Goal: Task Accomplishment & Management: Use online tool/utility

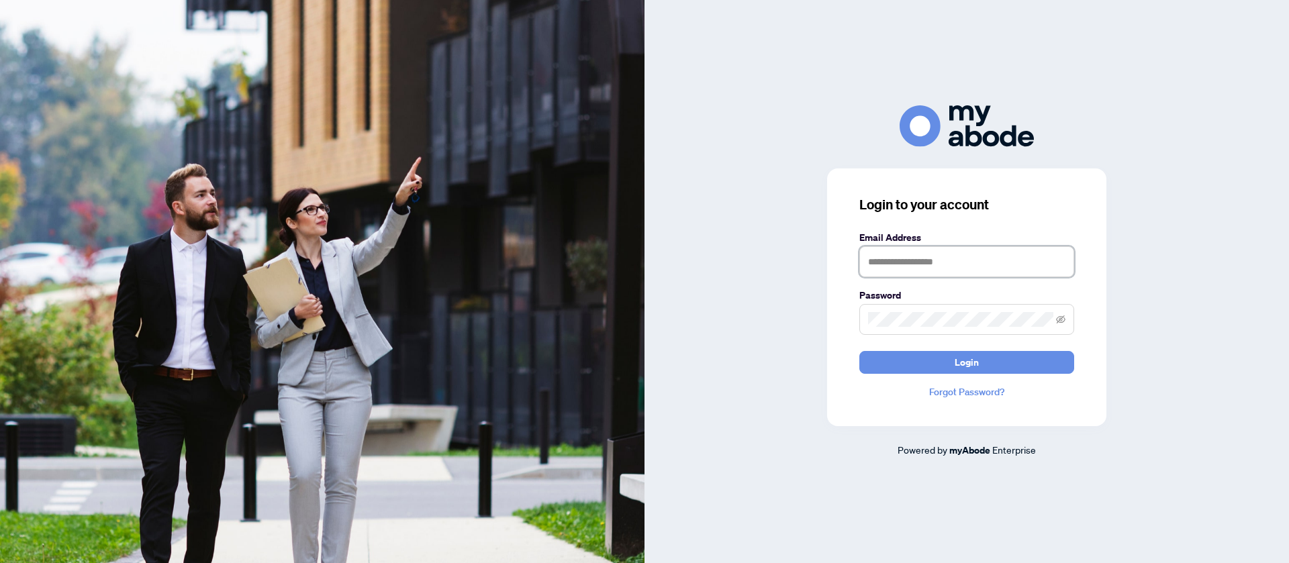
click at [953, 260] on input "text" at bounding box center [966, 261] width 215 height 31
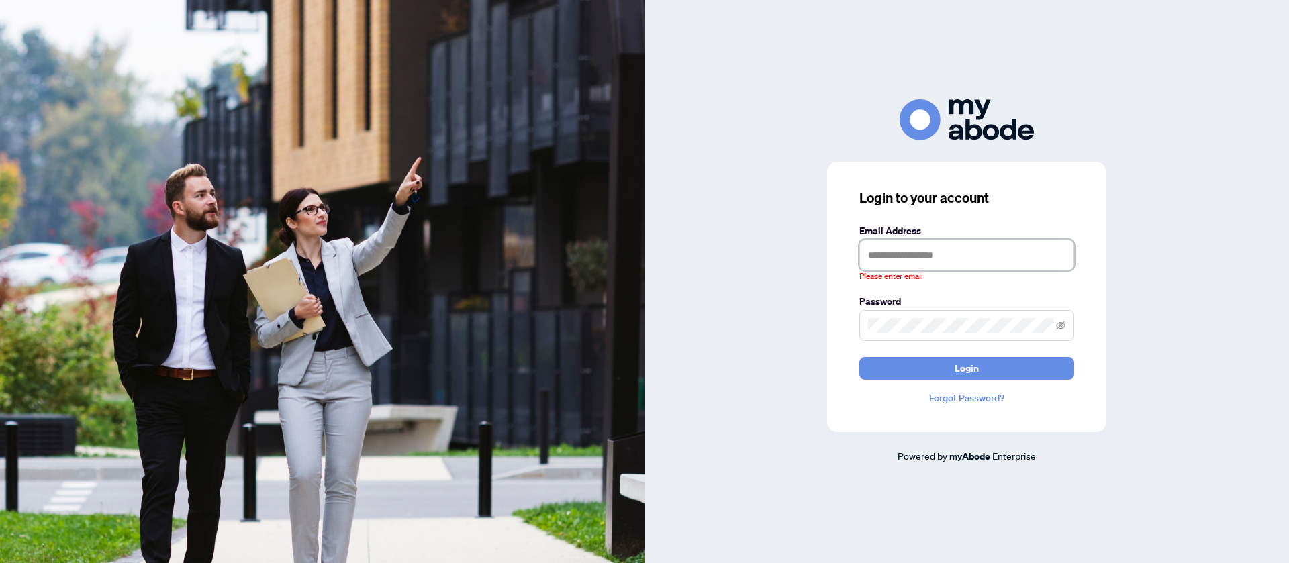
type input "**********"
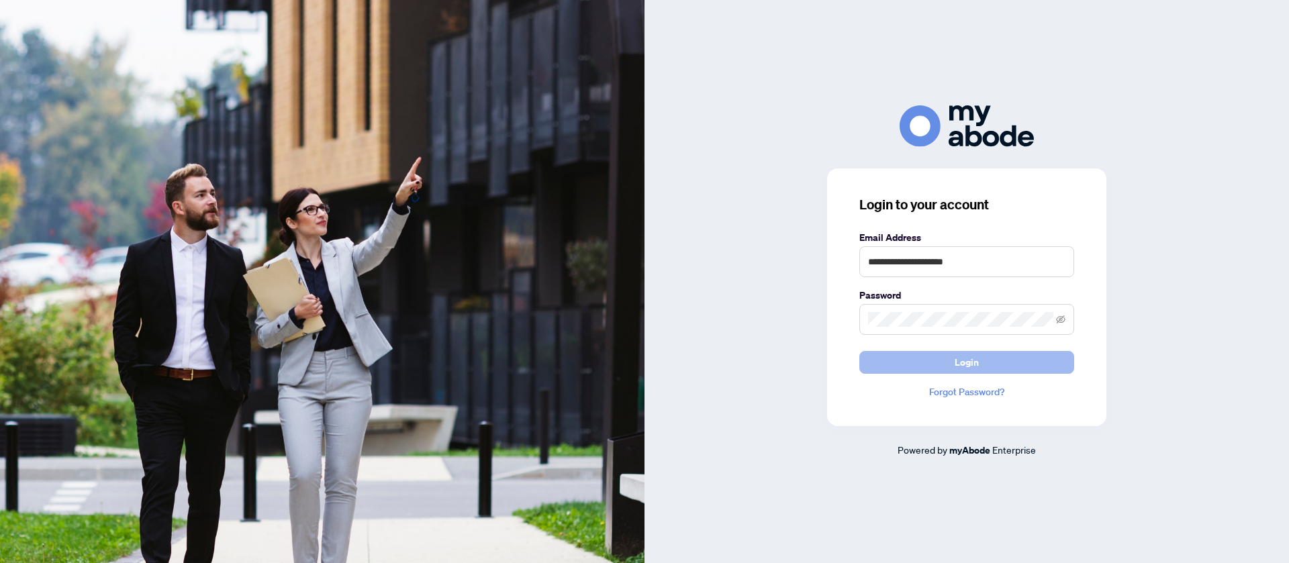
click at [928, 359] on button "Login" at bounding box center [966, 362] width 215 height 23
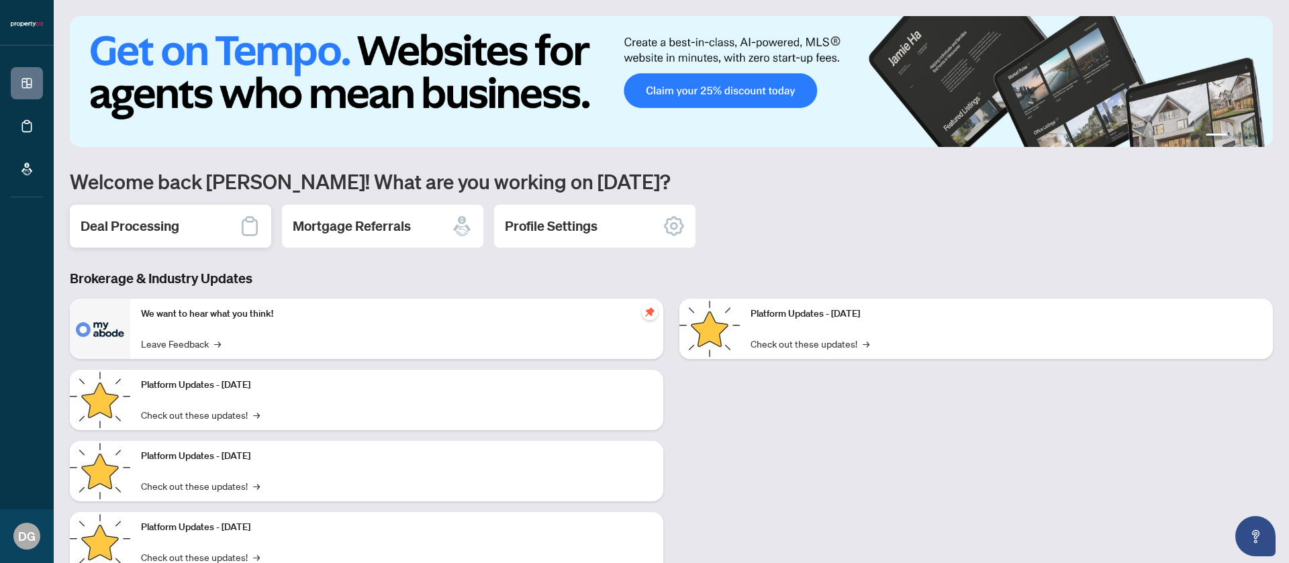
click at [205, 227] on div "Deal Processing" at bounding box center [170, 226] width 201 height 43
